Goal: Information Seeking & Learning: Learn about a topic

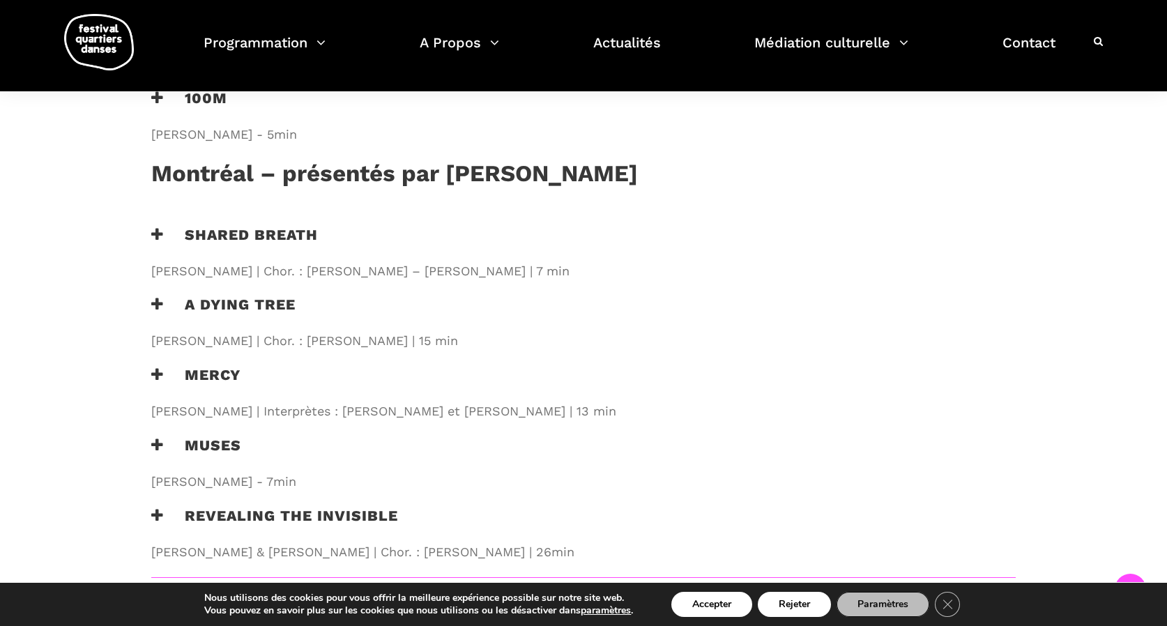
scroll to position [1553, 0]
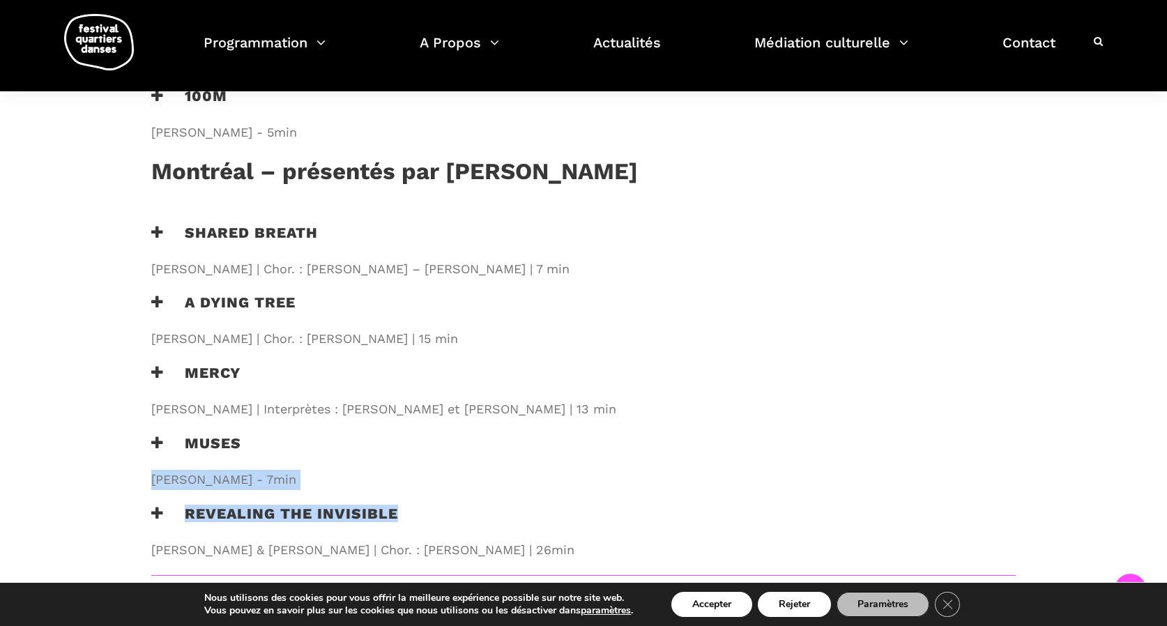
drag, startPoint x: 462, startPoint y: 459, endPoint x: 277, endPoint y: 383, distance: 200.1
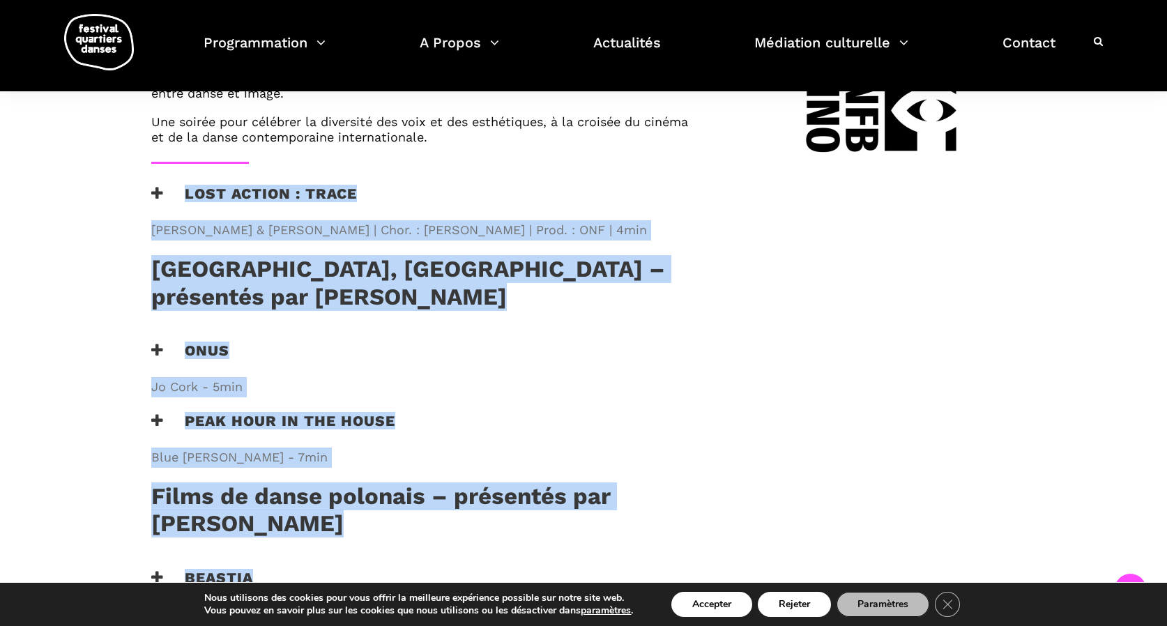
scroll to position [1004, 0]
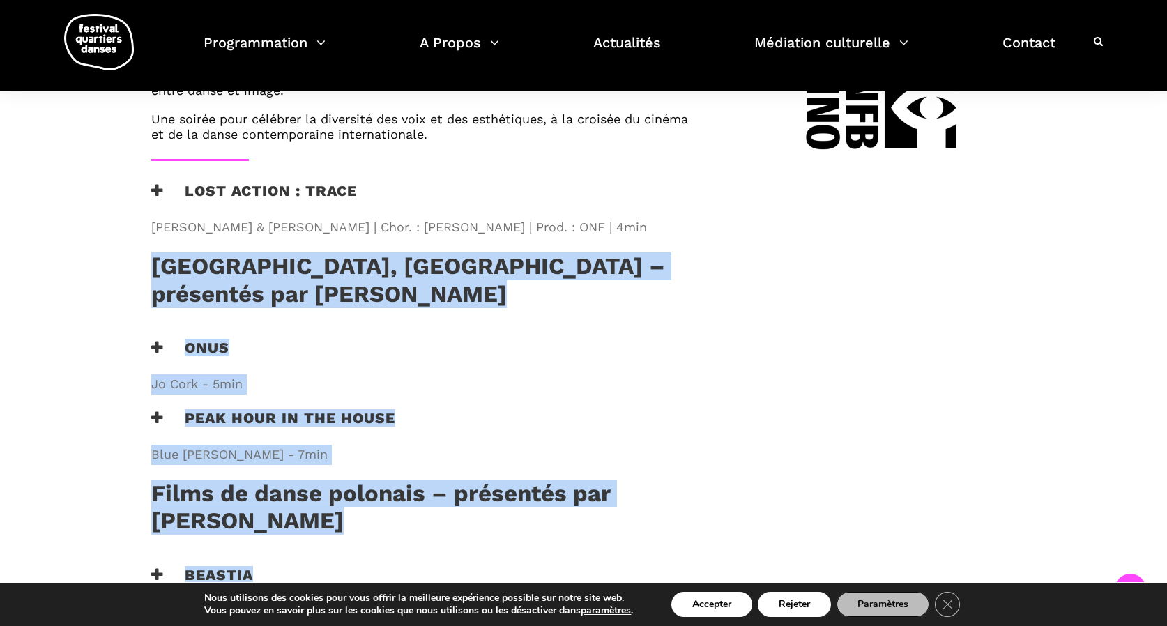
drag, startPoint x: 508, startPoint y: 488, endPoint x: 145, endPoint y: 187, distance: 471.6
click at [145, 187] on div "Au programme Dans le cadre de sa 23ᵉ édition, le Festival Quartiers Danses vous…" at bounding box center [425, 334] width 577 height 1580
copy div "Lor ipsumdo sitametconsect adipis Elitsed Doei, temporinci utlabor et doloremag…"
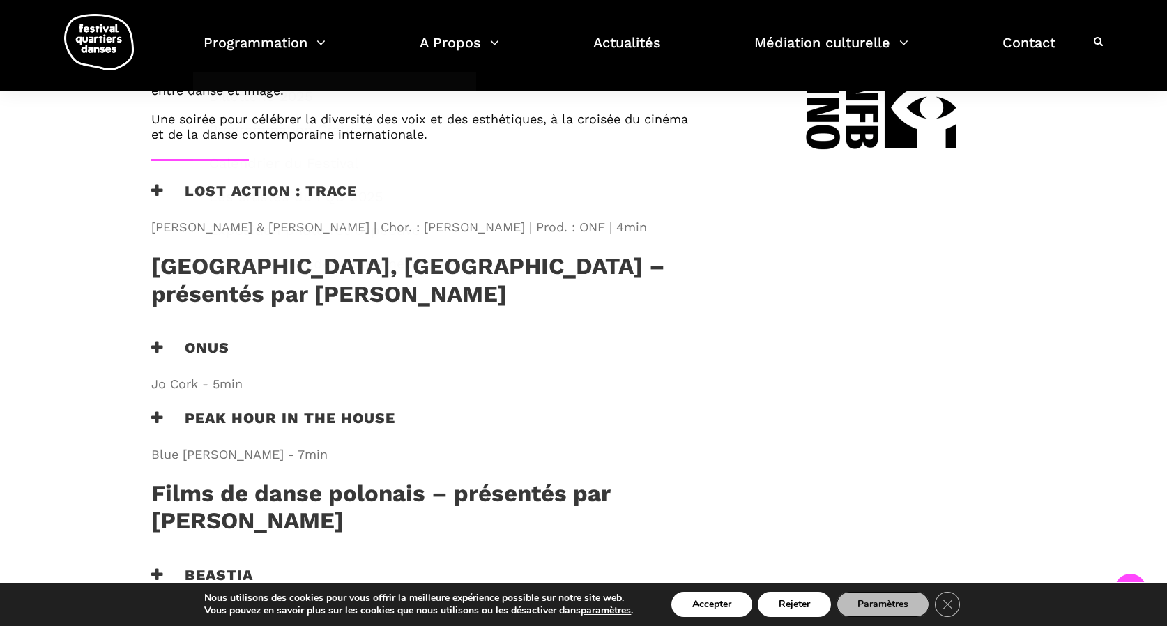
click at [126, 153] on div "Au programme Dans le cadre de sa 23ᵉ édition, le Festival Quartiers Danses vous…" at bounding box center [583, 344] width 920 height 1601
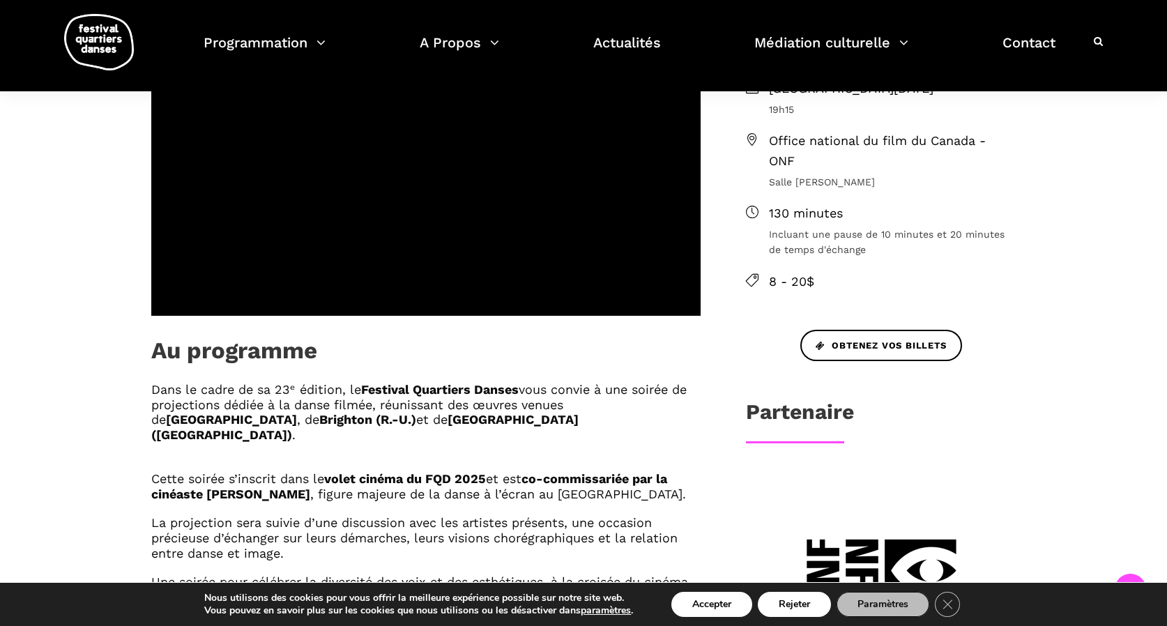
scroll to position [525, 0]
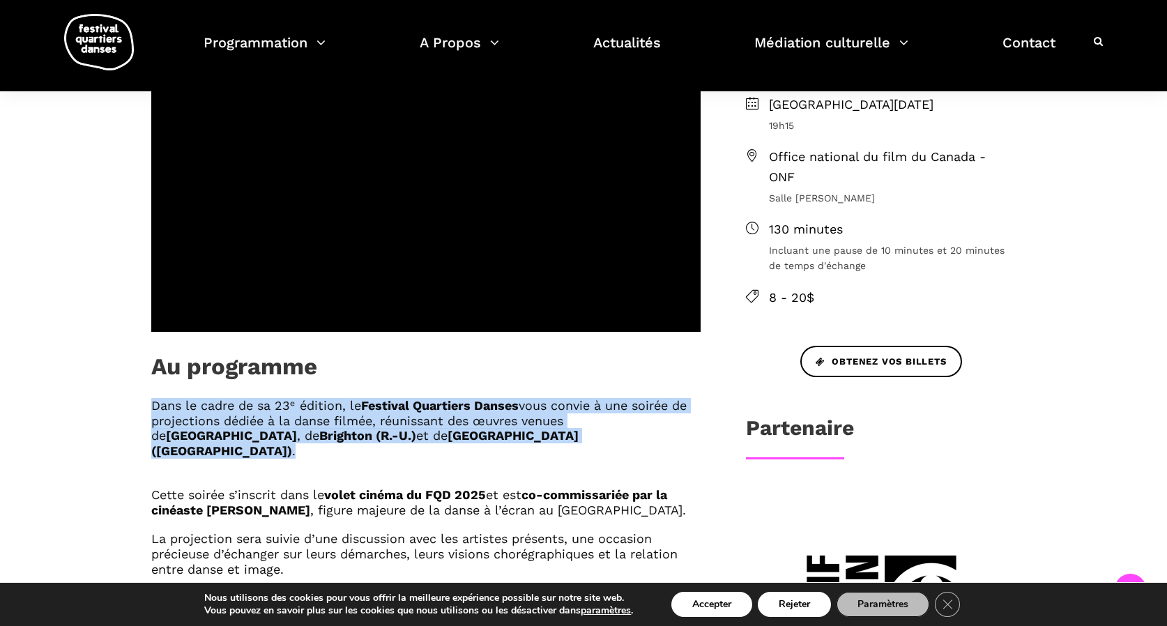
drag, startPoint x: 147, startPoint y: 354, endPoint x: 481, endPoint y: 408, distance: 338.1
click at [481, 408] on div "Dans le cadre de sa 23ᵉ édition, le Festival Quartiers Danses vous convie à une…" at bounding box center [425, 518] width 577 height 240
copy div "Dans le cadre de sa 23ᵉ édition, le Festival Quartiers Danses vous convie à une…"
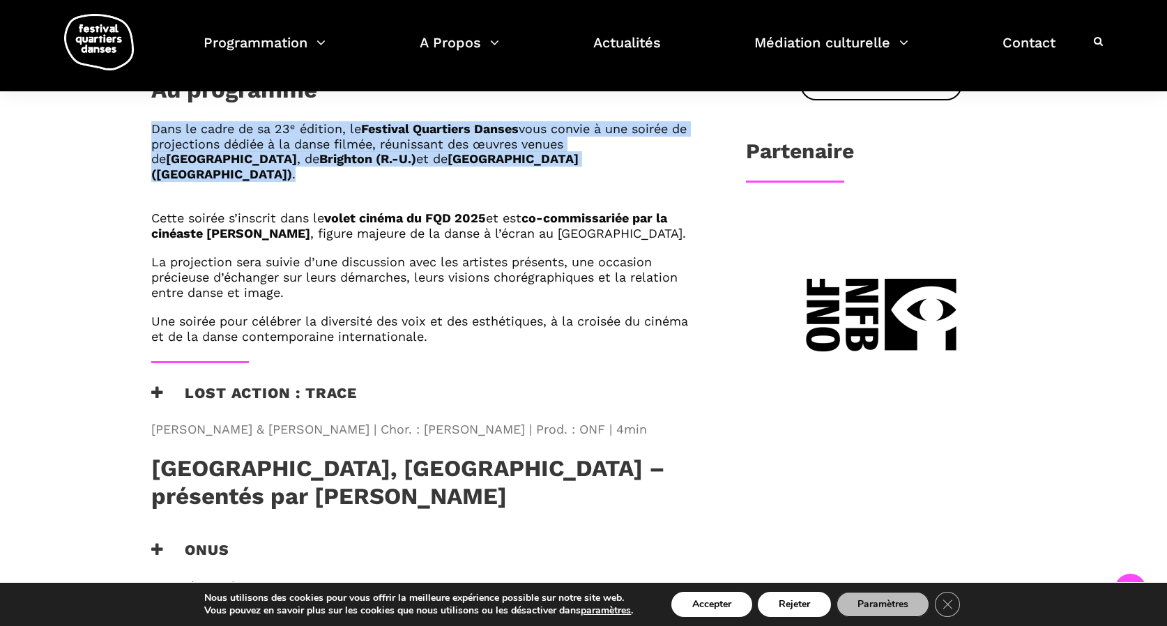
scroll to position [808, 0]
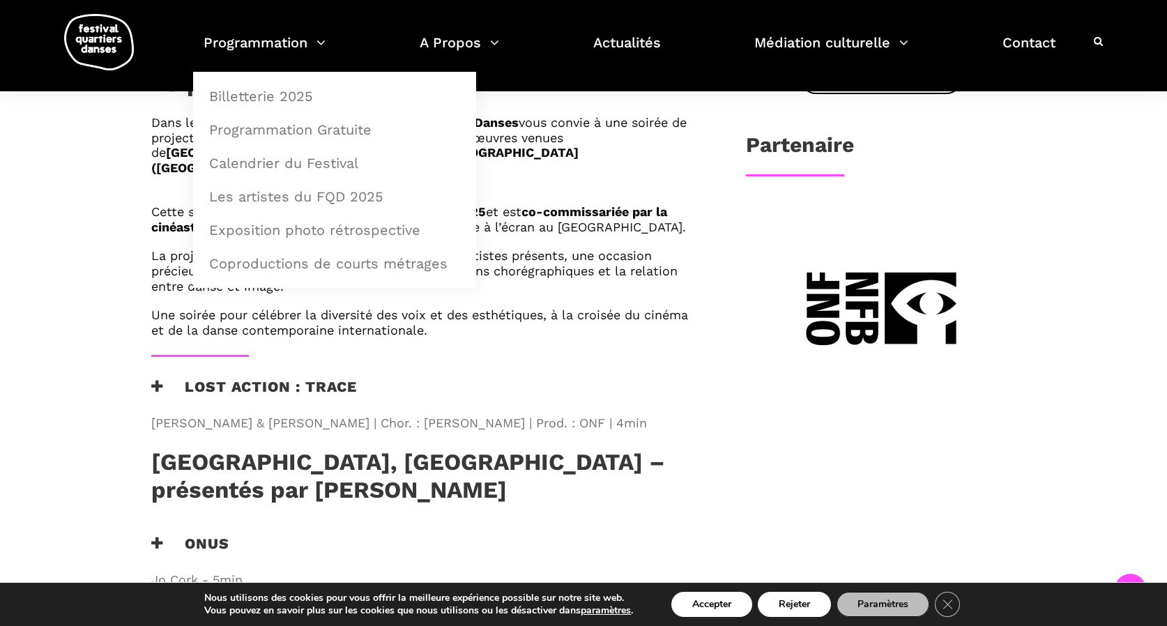
click at [98, 147] on div "Au programme Dans le cadre de sa 23ᵉ édition, le Festival Quartiers Danses vous…" at bounding box center [583, 530] width 1167 height 1664
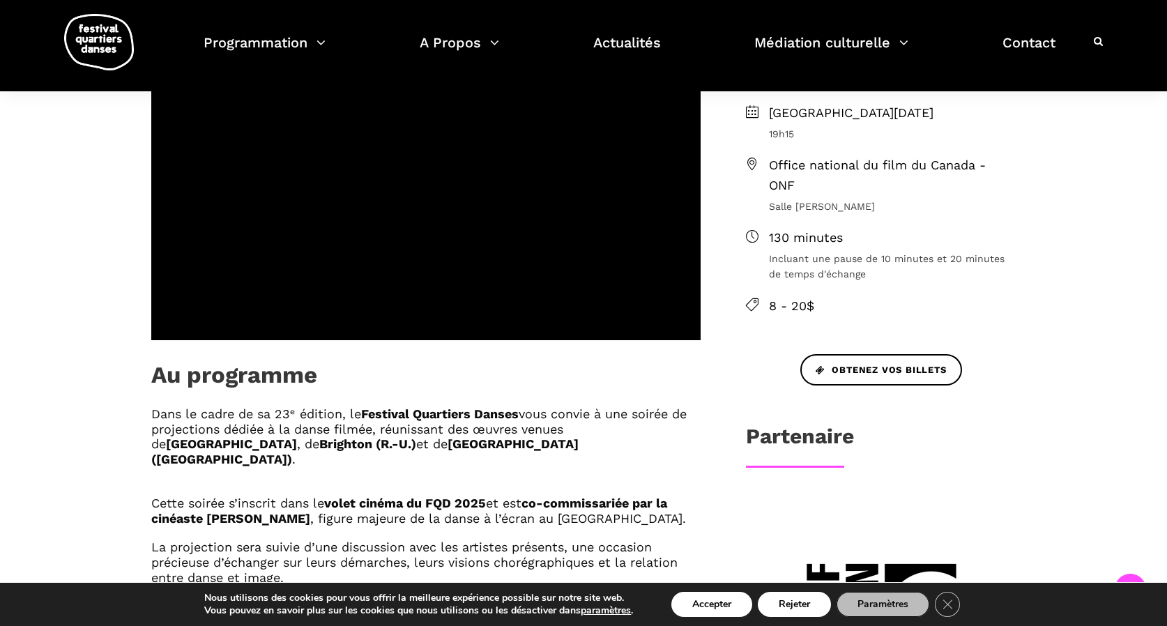
scroll to position [523, 0]
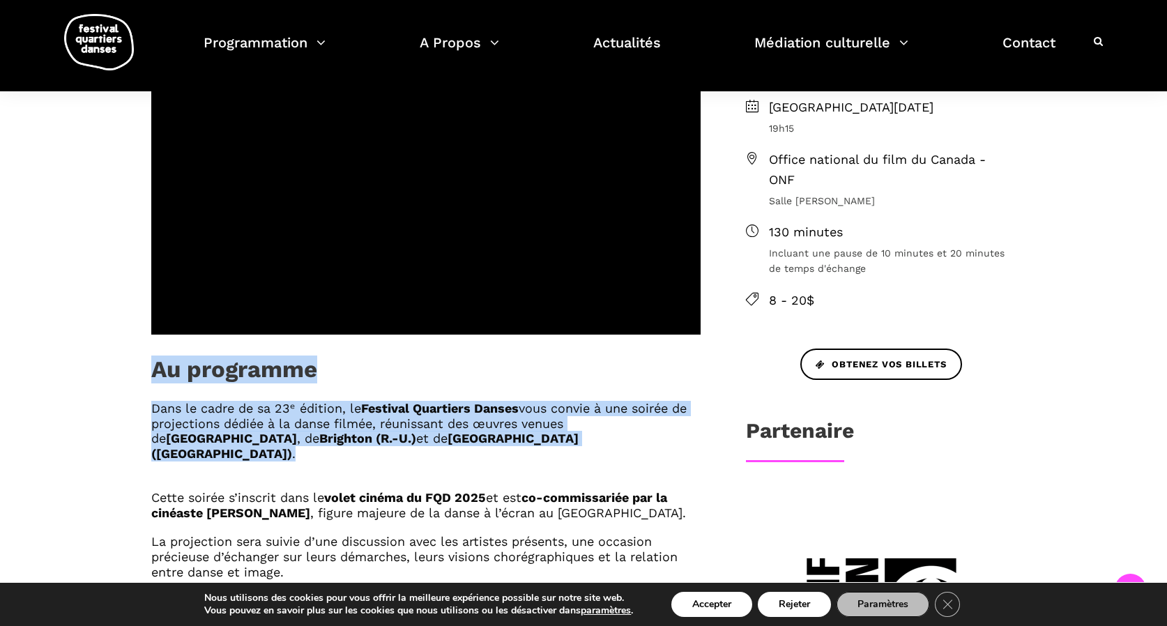
drag, startPoint x: 424, startPoint y: 393, endPoint x: 143, endPoint y: 323, distance: 289.3
copy div "Au programme Dans le cadre de sa 23ᵉ édition, le Festival Quartiers Danses vous…"
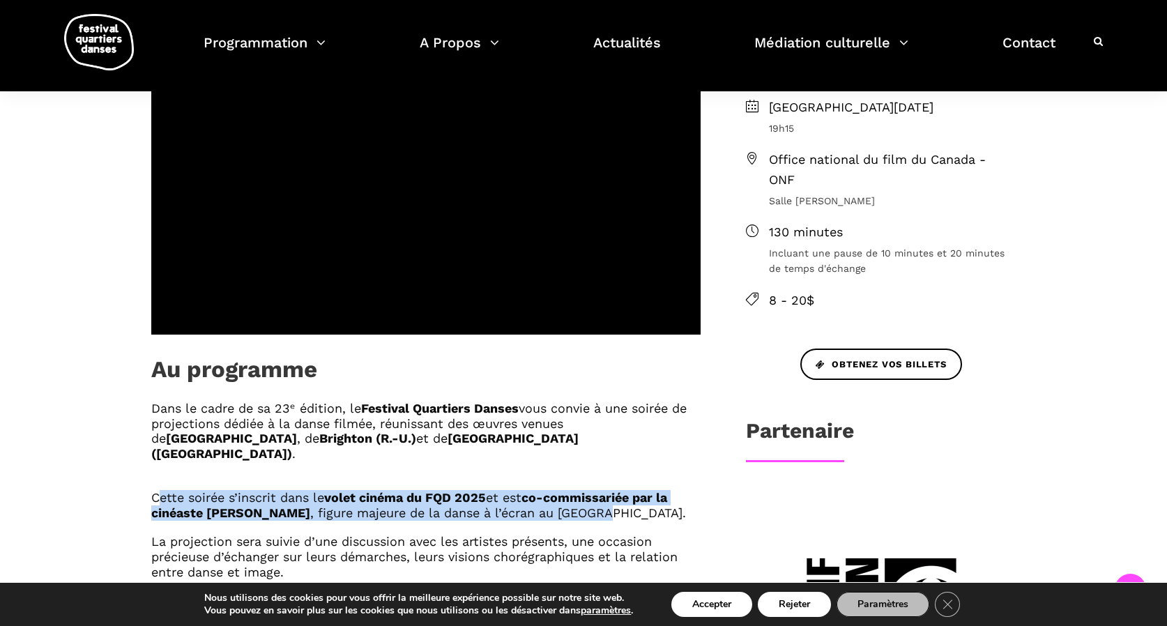
drag, startPoint x: 149, startPoint y: 431, endPoint x: 626, endPoint y: 457, distance: 478.1
click at [626, 457] on div "Dans le cadre de sa 23ᵉ édition, le Festival Quartiers Danses vous convie à une…" at bounding box center [425, 521] width 577 height 240
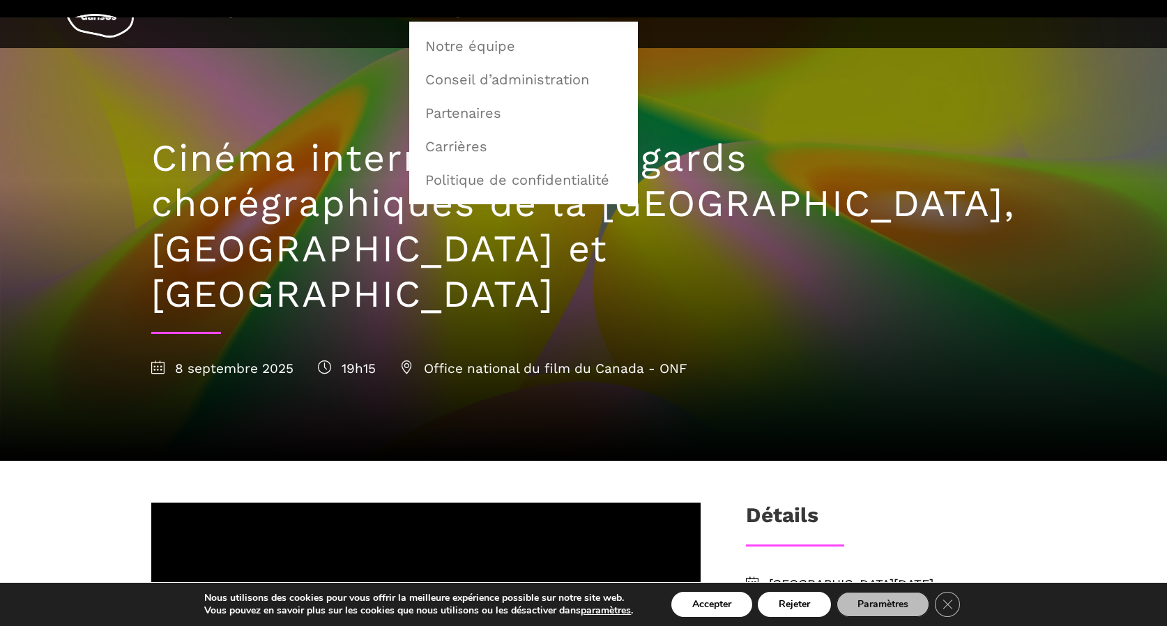
scroll to position [0, 0]
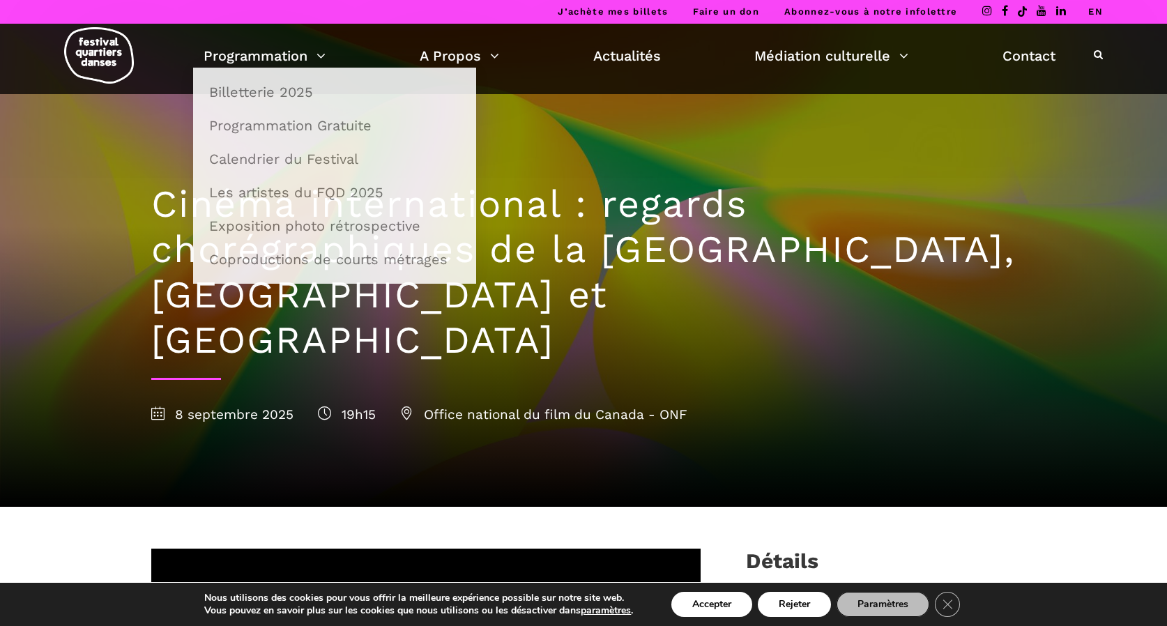
click at [108, 226] on div at bounding box center [583, 366] width 1167 height 281
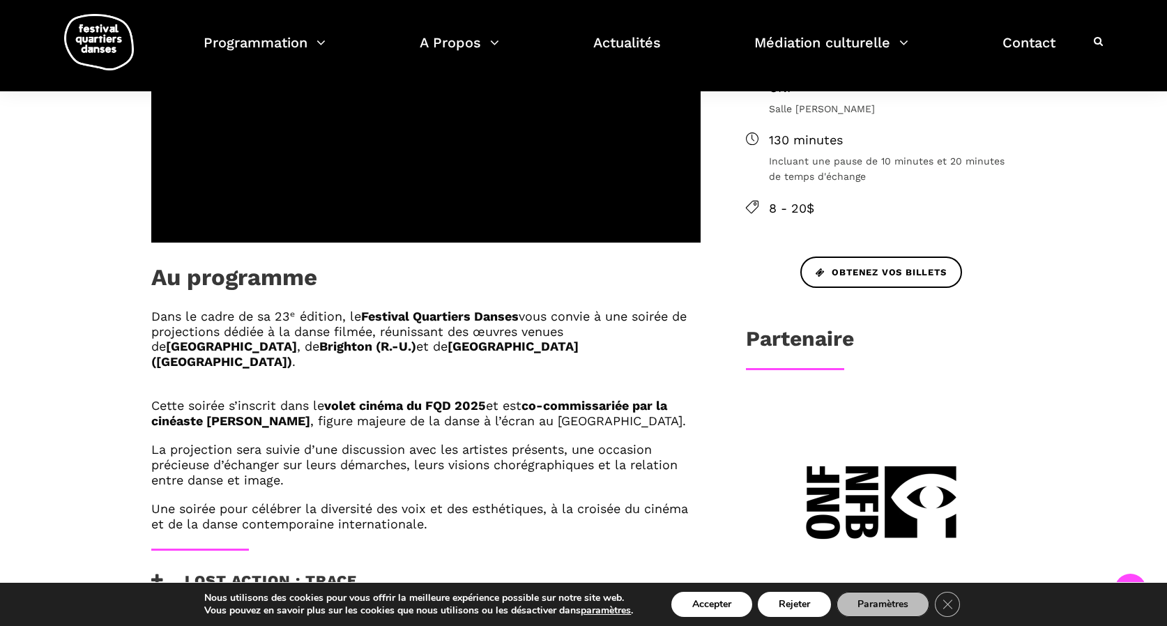
scroll to position [617, 0]
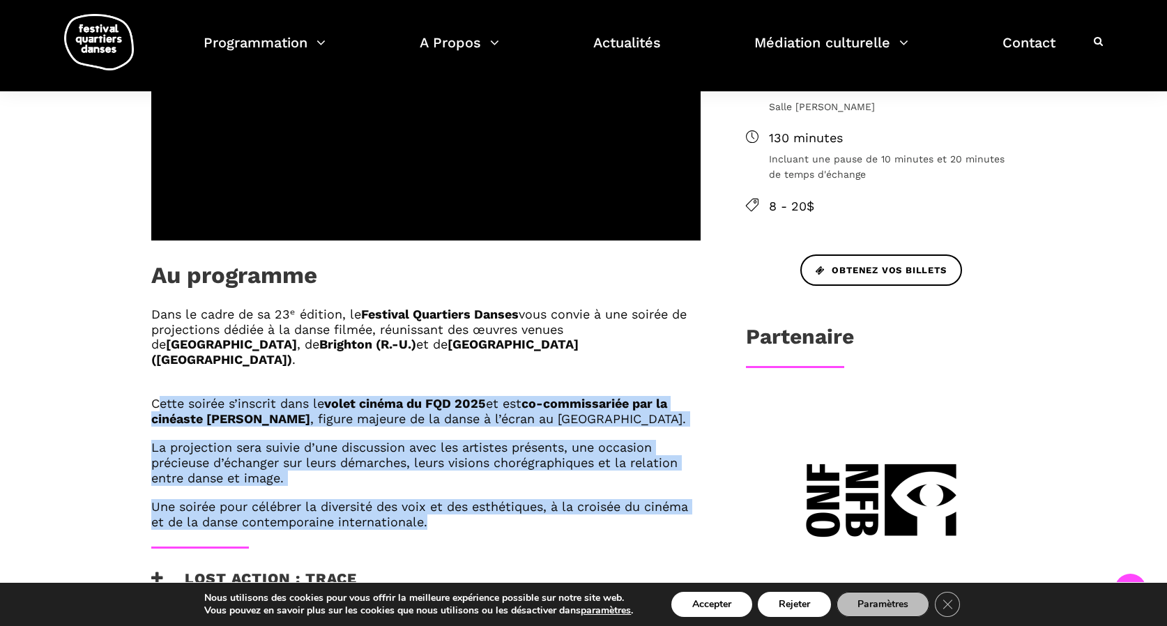
drag, startPoint x: 149, startPoint y: 342, endPoint x: 453, endPoint y: 462, distance: 326.6
click at [454, 462] on div "Dans le cadre de sa 23ᵉ édition, le Festival Quartiers Danses vous convie à une…" at bounding box center [425, 427] width 577 height 240
copy div "Cette soirée s’inscrit dans le volet cinéma du FQD 2025 et est co-commissariée …"
click at [454, 475] on div "Dans le cadre de sa 23ᵉ édition, le Festival Quartiers Danses vous convie à une…" at bounding box center [425, 427] width 577 height 240
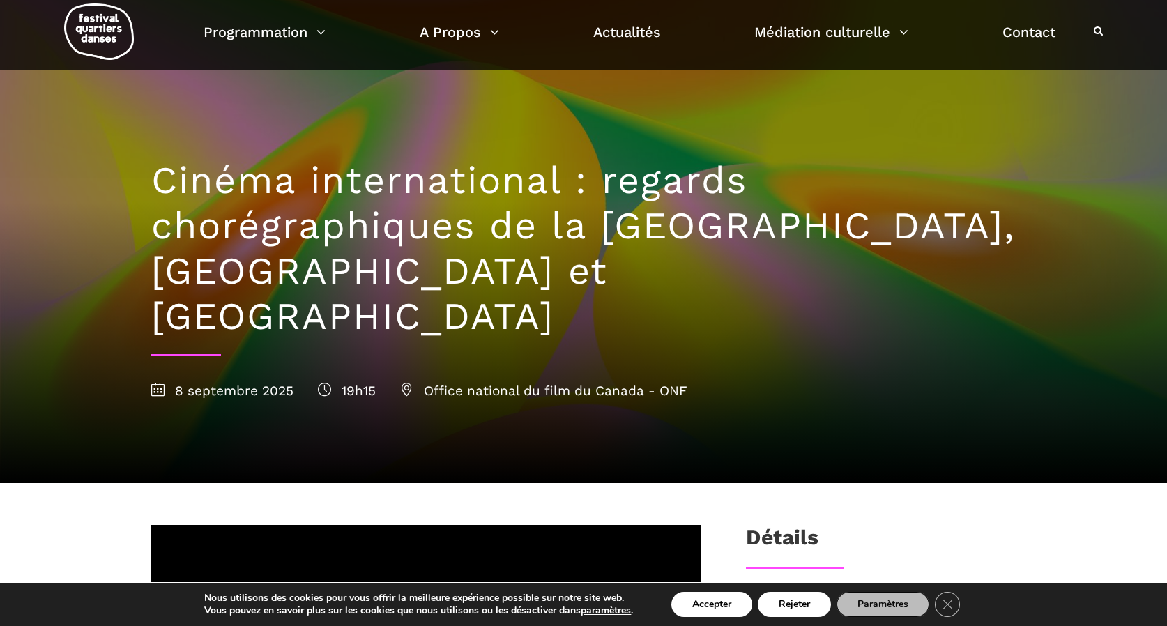
scroll to position [32, 0]
